Goal: Contribute content: Add original content to the website for others to see

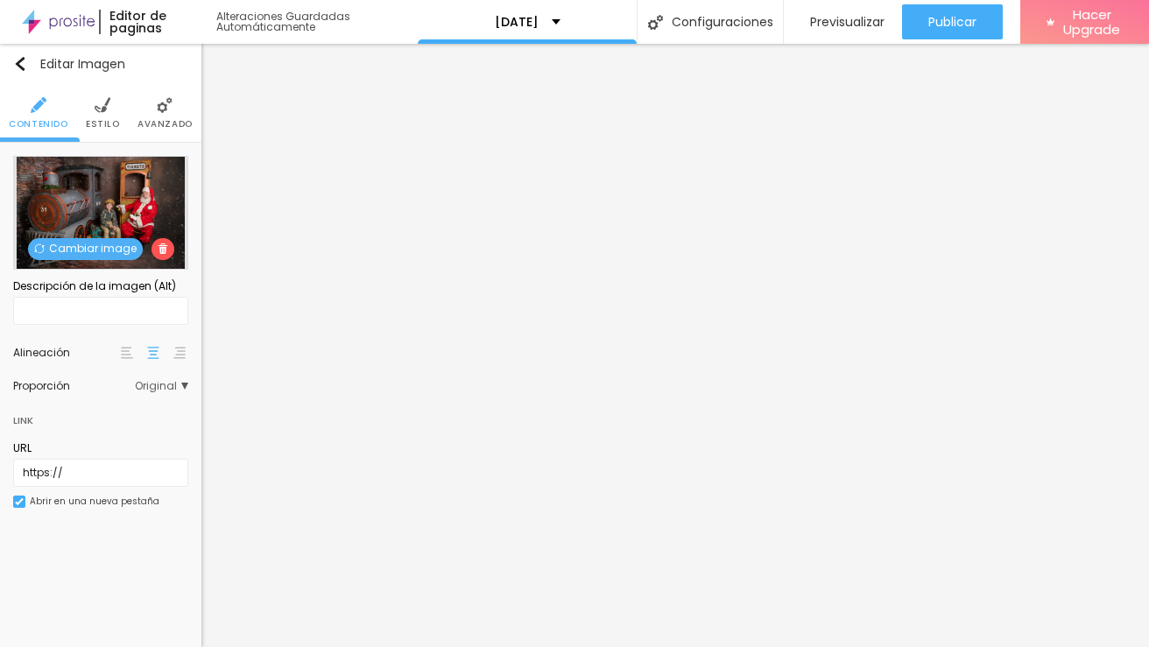
click at [48, 255] on span "Cambiar image" at bounding box center [85, 249] width 115 height 22
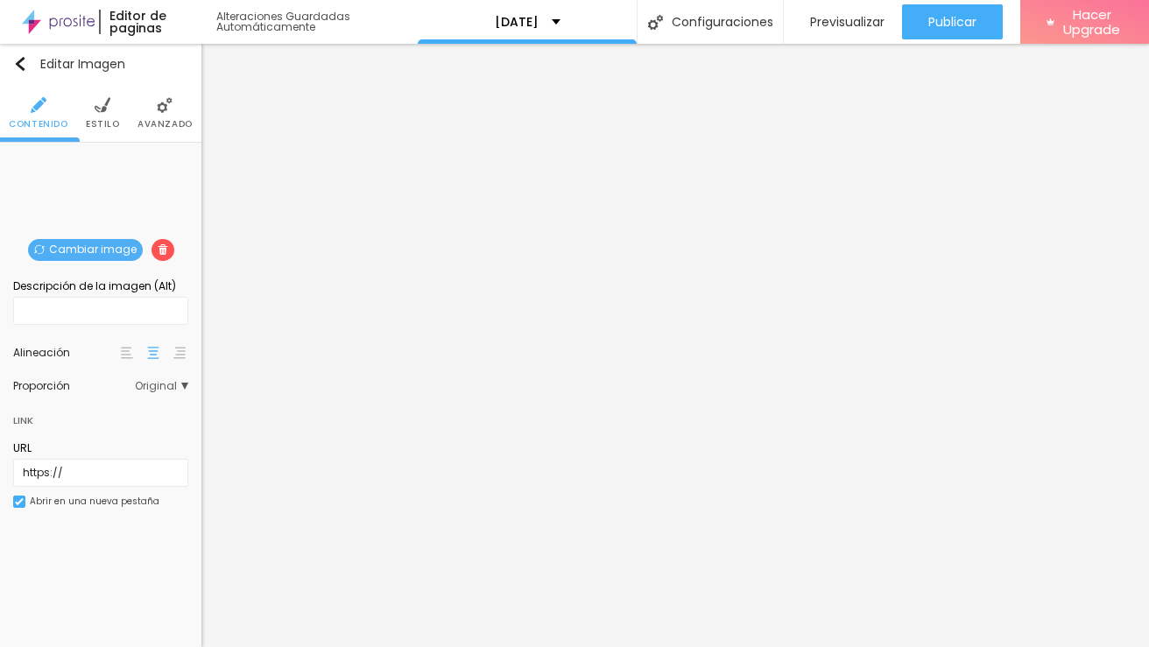
click at [89, 248] on span "Cambiar image" at bounding box center [85, 250] width 115 height 22
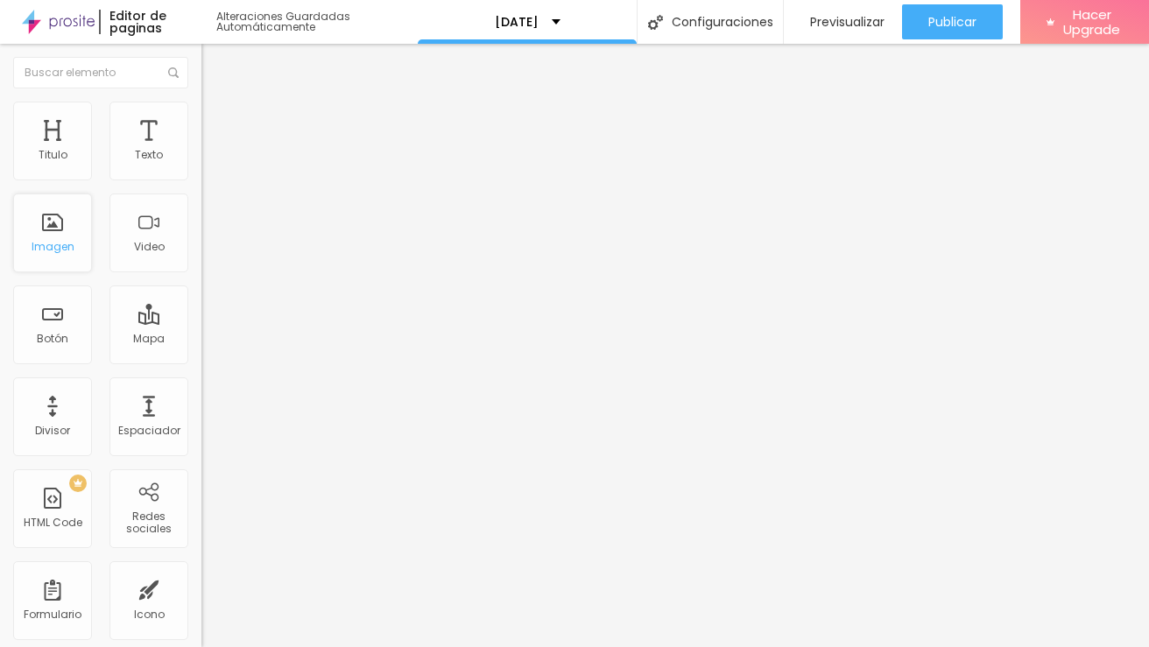
click at [61, 236] on div "Imagen" at bounding box center [52, 233] width 79 height 79
click at [43, 242] on div "Imagen" at bounding box center [52, 233] width 79 height 79
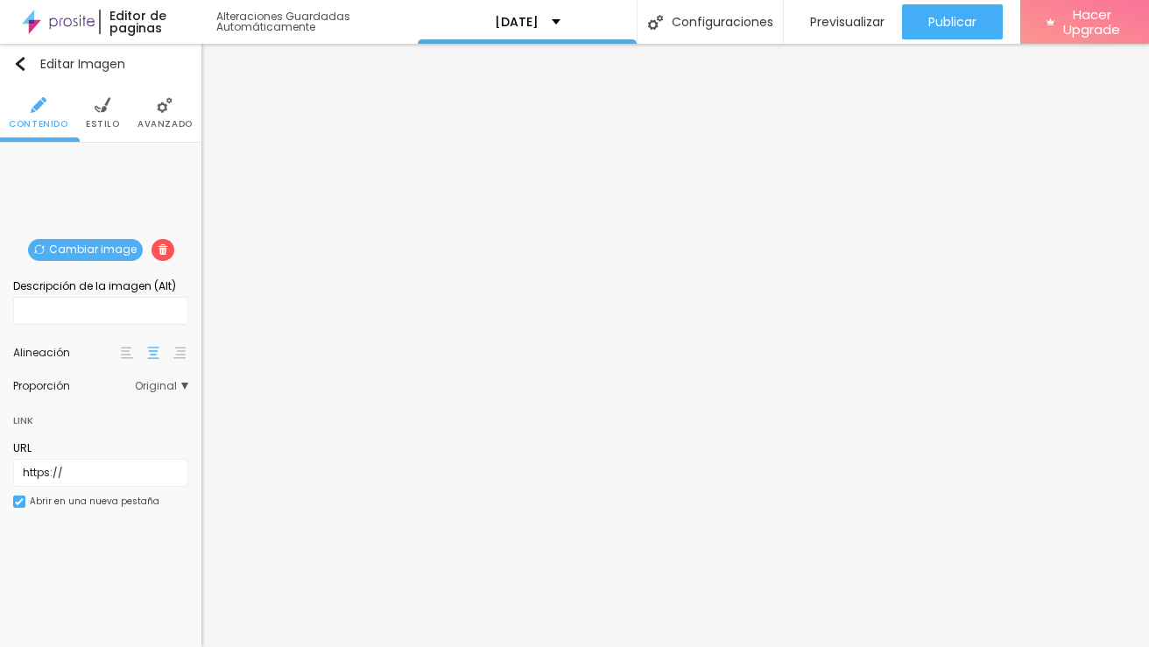
click at [85, 251] on span "Cambiar image" at bounding box center [85, 250] width 115 height 22
click at [119, 244] on span "Cambiar image" at bounding box center [85, 250] width 115 height 22
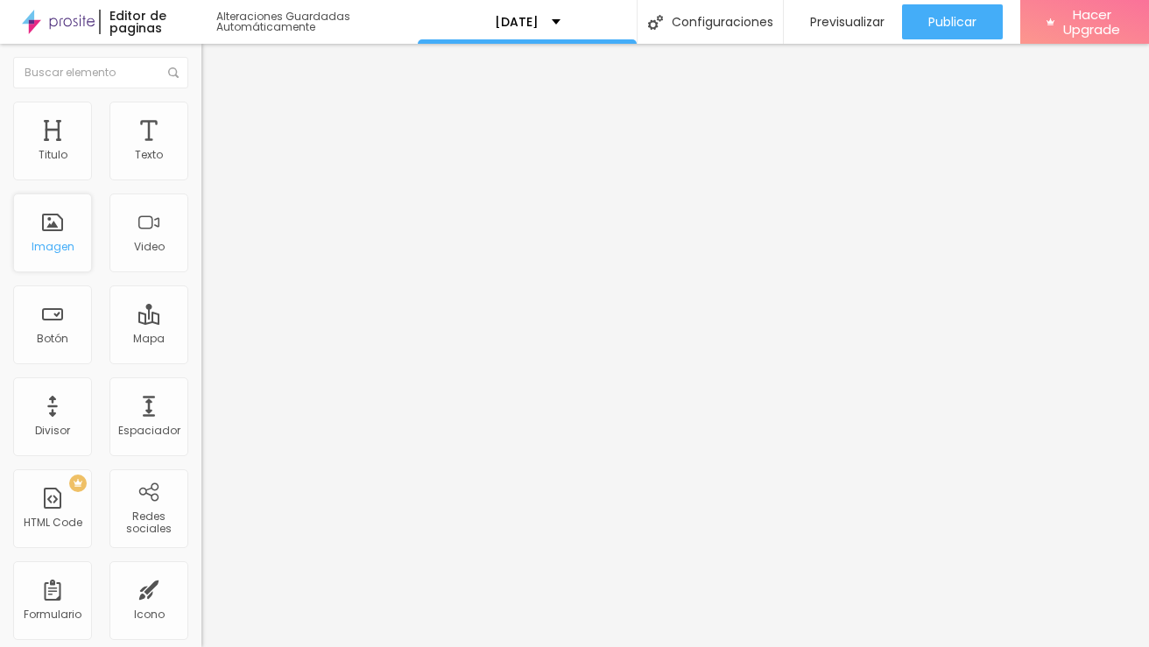
click at [46, 243] on div "Imagen" at bounding box center [53, 247] width 43 height 12
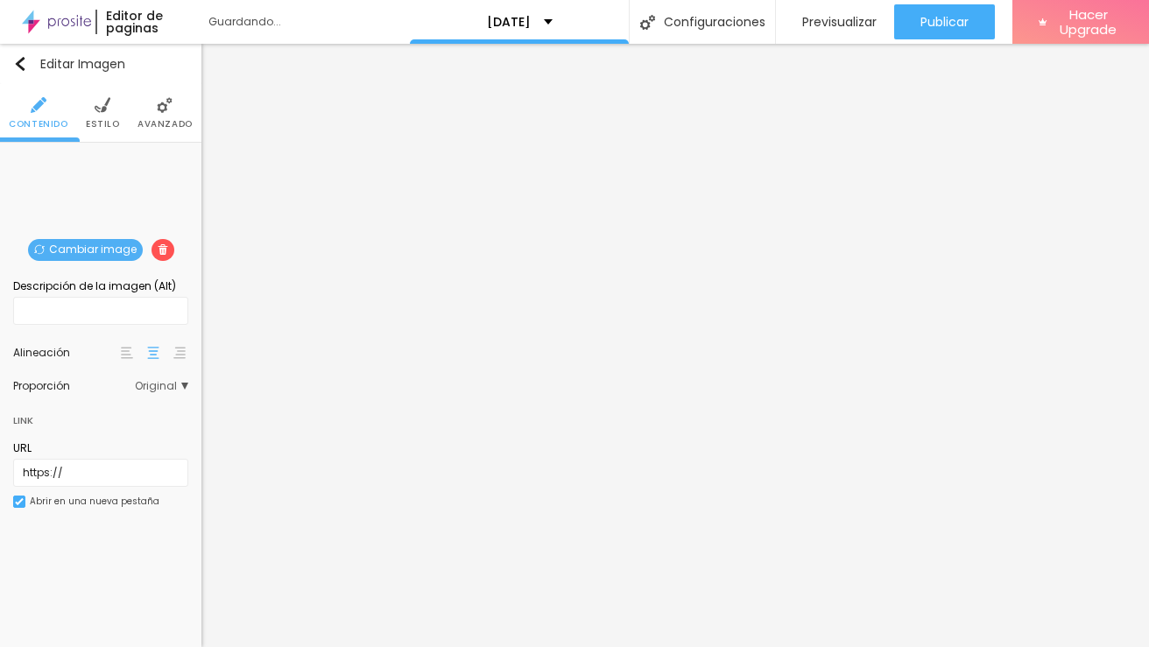
click at [109, 240] on span "Cambiar image" at bounding box center [85, 250] width 115 height 22
click at [104, 240] on span "Cambiar image" at bounding box center [85, 250] width 115 height 22
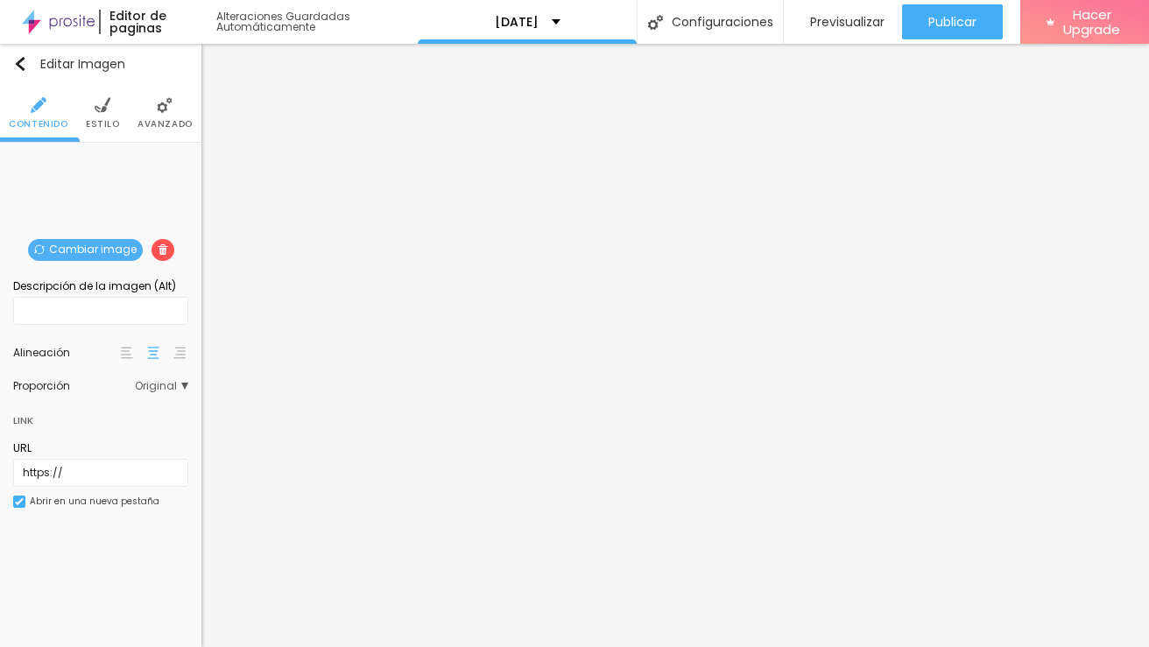
click at [115, 245] on span "Cambiar image" at bounding box center [85, 250] width 115 height 22
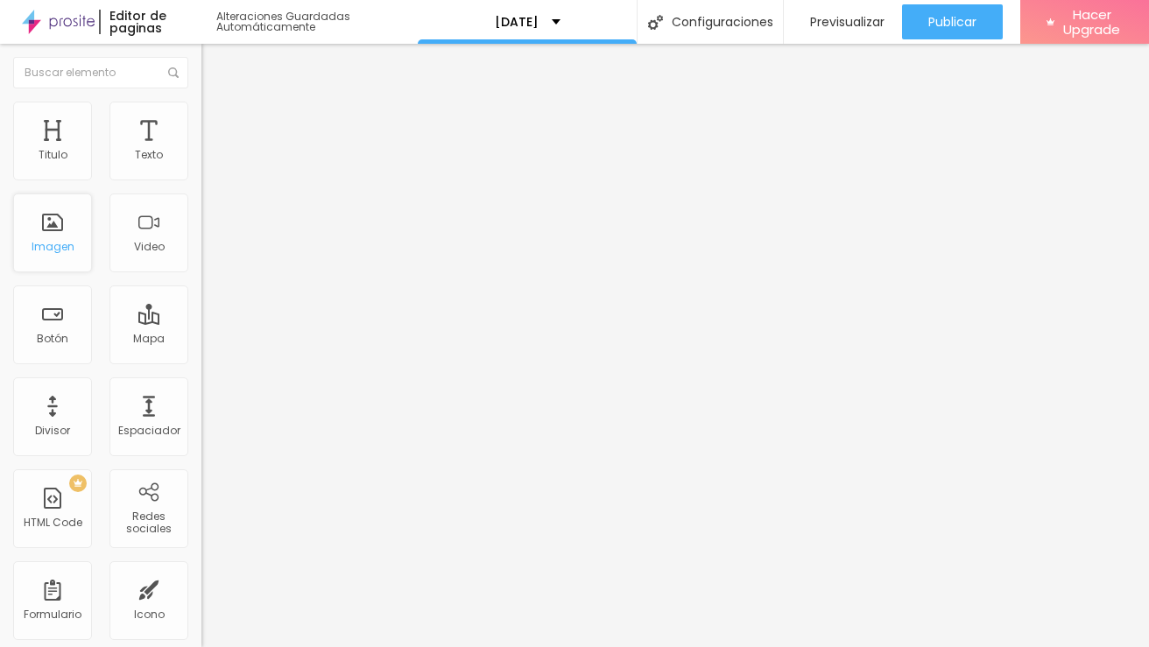
click at [47, 246] on div "Imagen" at bounding box center [53, 247] width 43 height 12
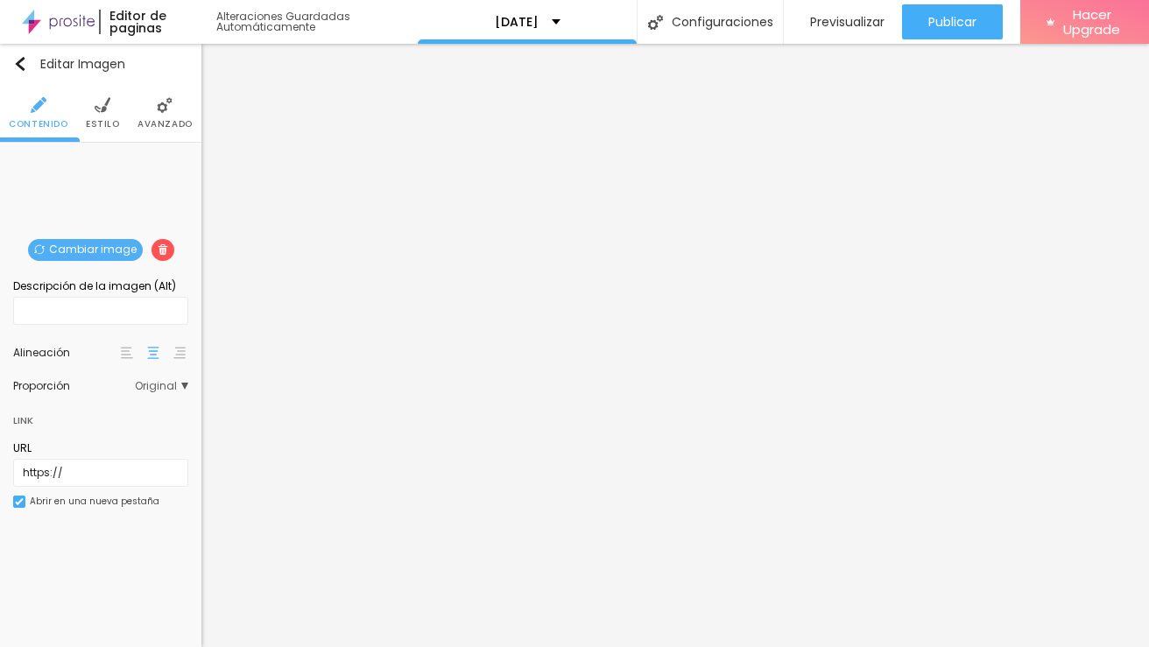
click at [103, 245] on span "Cambiar image" at bounding box center [85, 250] width 115 height 22
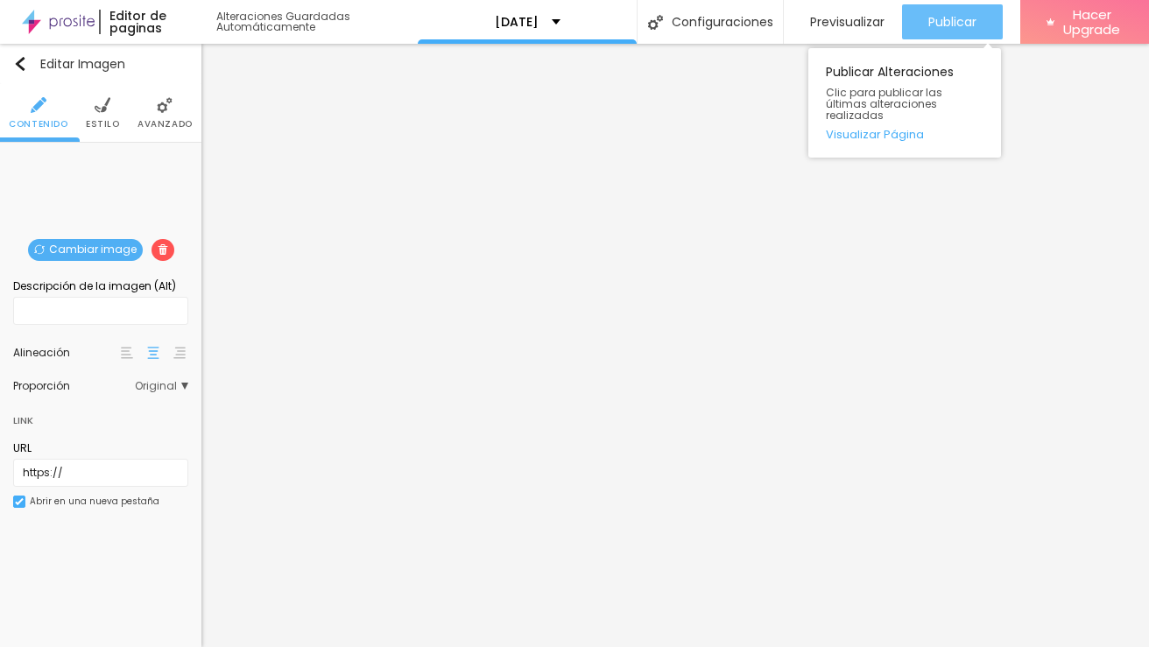
click at [951, 10] on div "Publicar" at bounding box center [953, 21] width 48 height 35
